Goal: Book appointment/travel/reservation

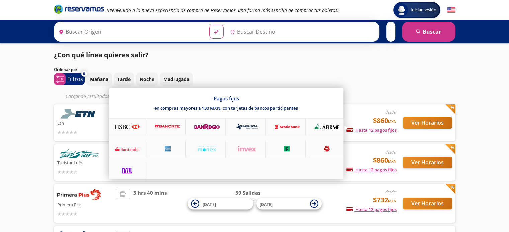
type input "[GEOGRAPHIC_DATA], [GEOGRAPHIC_DATA]"
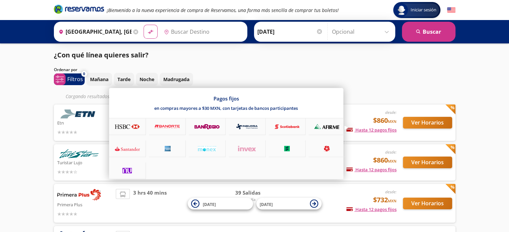
type input "Manzanillo, Colima"
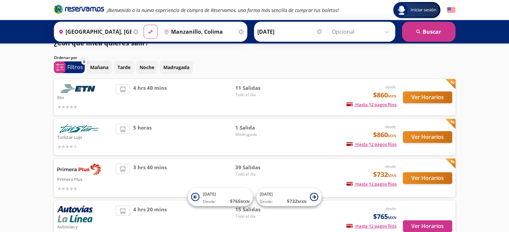
scroll to position [12, 0]
click at [420, 99] on button "Ver Horarios" at bounding box center [427, 98] width 49 height 12
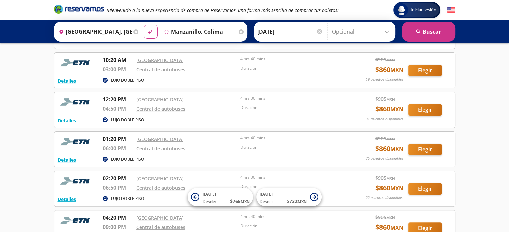
scroll to position [147, 0]
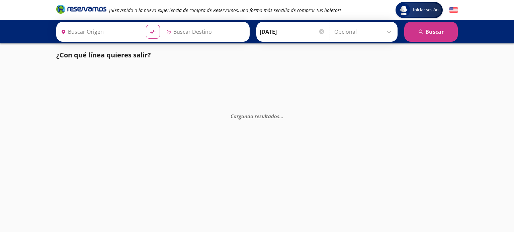
type input "Manzanillo, Colima"
type input "[GEOGRAPHIC_DATA], [GEOGRAPHIC_DATA]"
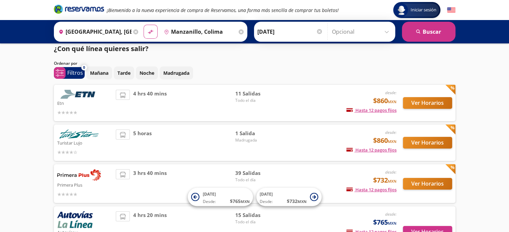
scroll to position [7, 0]
click at [412, 186] on button "Ver Horarios" at bounding box center [427, 184] width 49 height 12
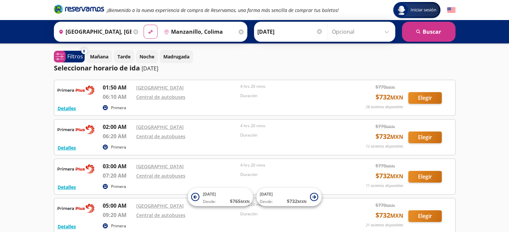
scroll to position [7, 0]
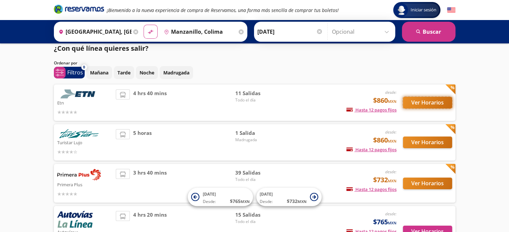
click at [414, 103] on button "Ver Horarios" at bounding box center [427, 103] width 49 height 12
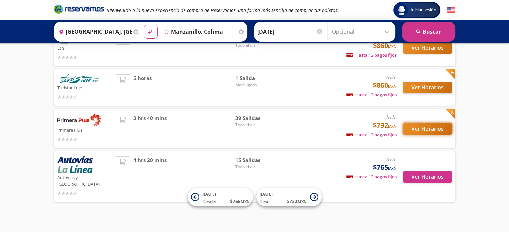
click at [418, 129] on button "Ver Horarios" at bounding box center [427, 129] width 49 height 12
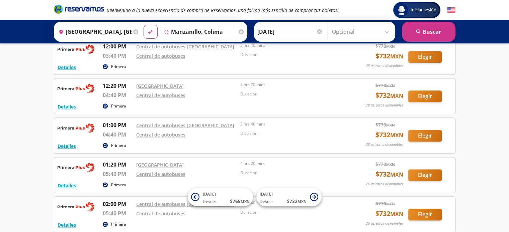
scroll to position [832, 0]
